Goal: Navigation & Orientation: Find specific page/section

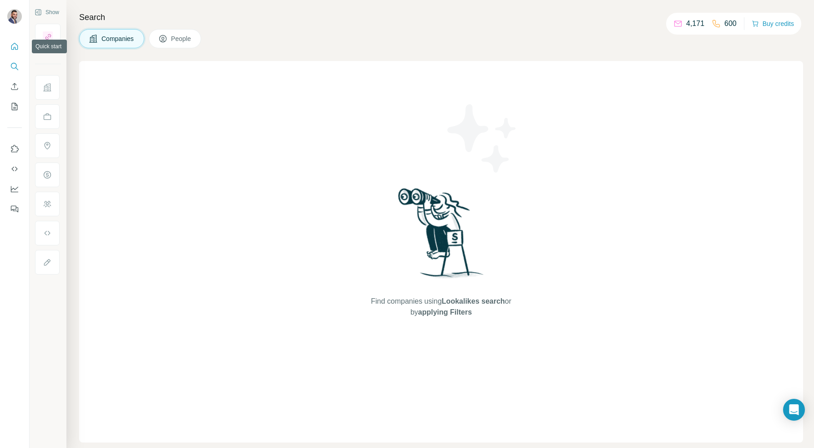
click at [15, 47] on icon "Quick start" at bounding box center [14, 46] width 9 height 9
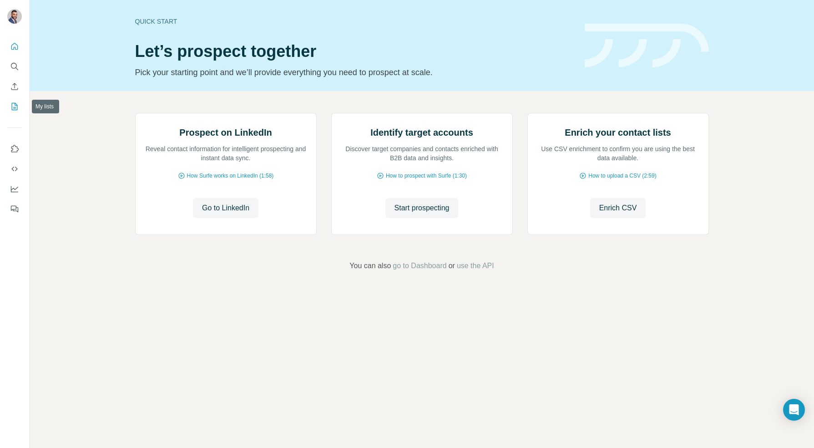
click at [16, 107] on icon "My lists" at bounding box center [14, 106] width 9 height 9
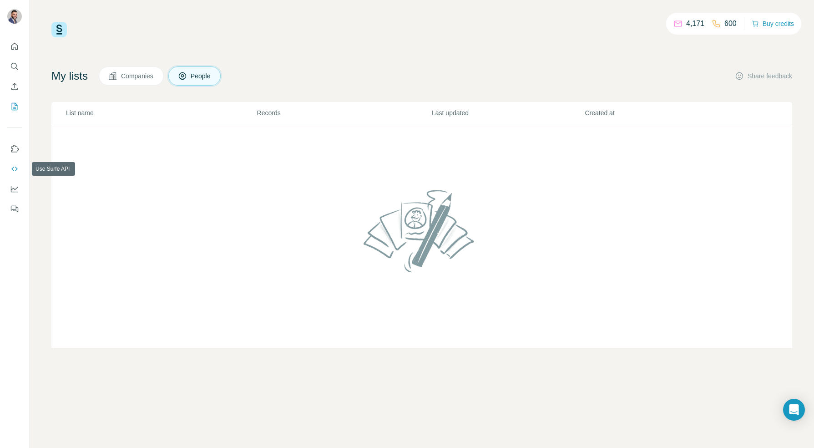
click at [14, 168] on icon "Use Surfe API" at bounding box center [14, 168] width 9 height 9
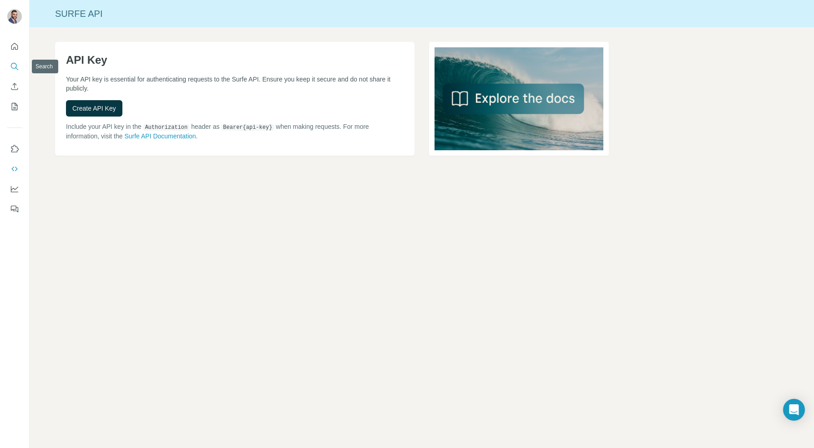
click at [10, 67] on icon "Search" at bounding box center [14, 66] width 9 height 9
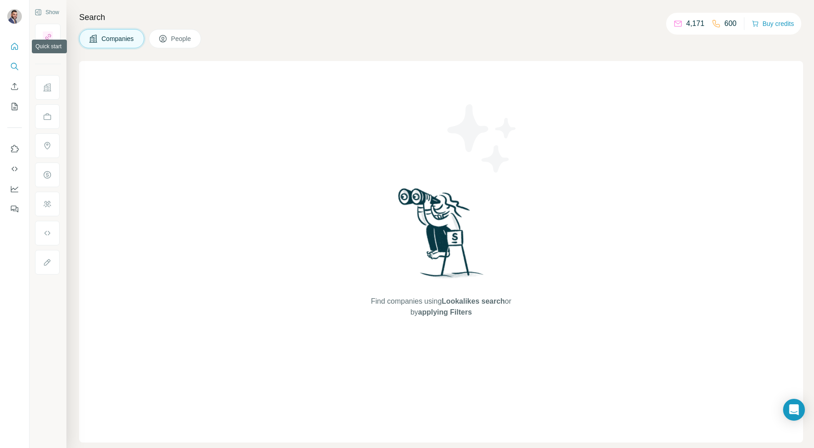
click at [10, 47] on icon "Quick start" at bounding box center [14, 46] width 9 height 9
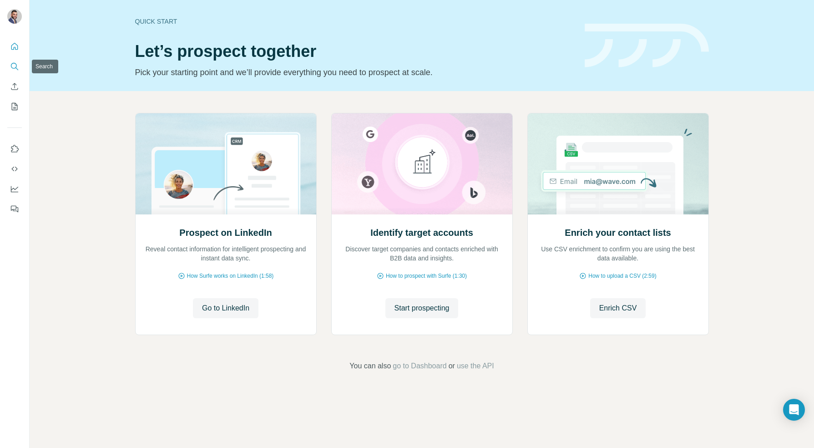
click at [17, 69] on icon "Search" at bounding box center [16, 68] width 3 height 3
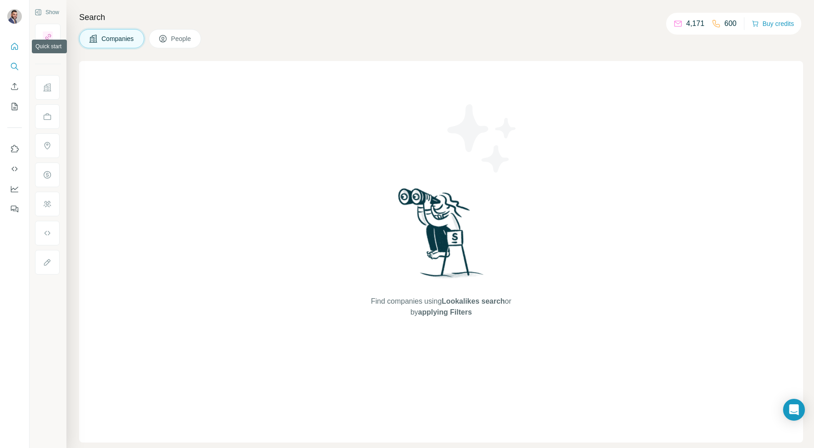
click at [11, 52] on button "Quick start" at bounding box center [14, 46] width 15 height 16
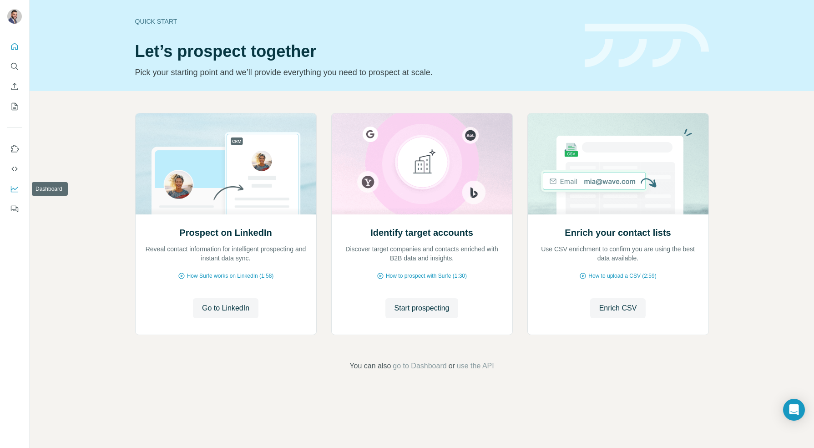
click at [15, 191] on icon "Dashboard" at bounding box center [14, 188] width 9 height 9
